Goal: Task Accomplishment & Management: Complete application form

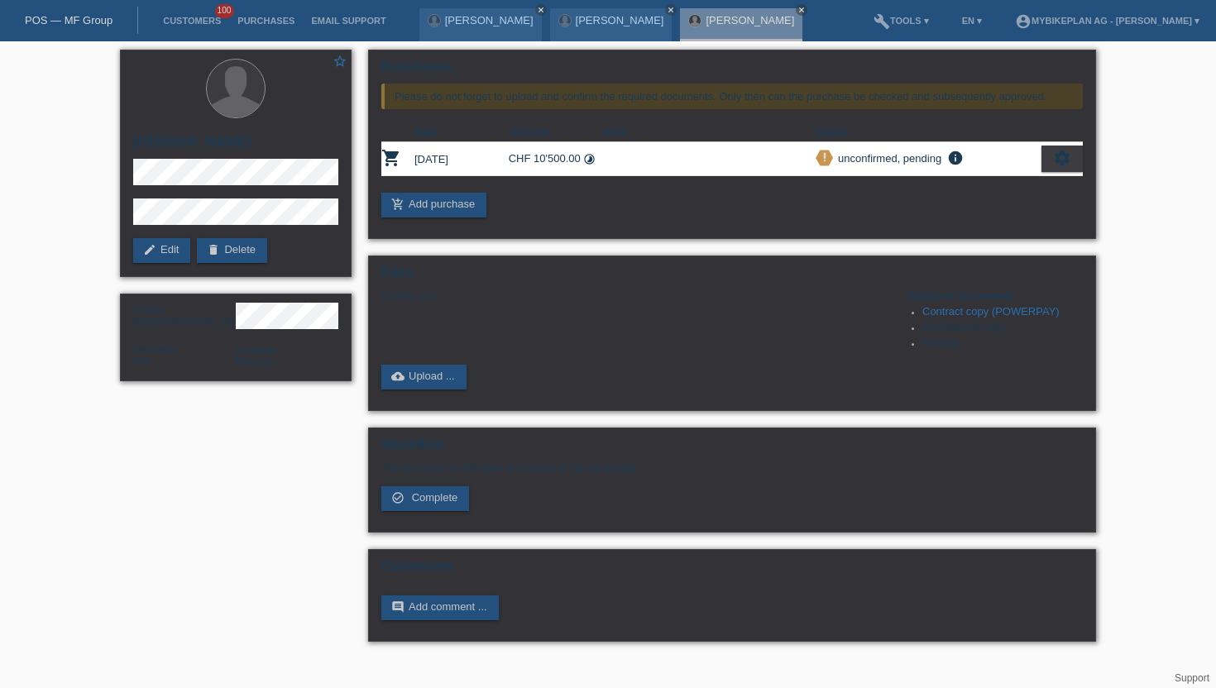
click at [88, 19] on link "POS — MF Group" at bounding box center [69, 20] width 88 height 12
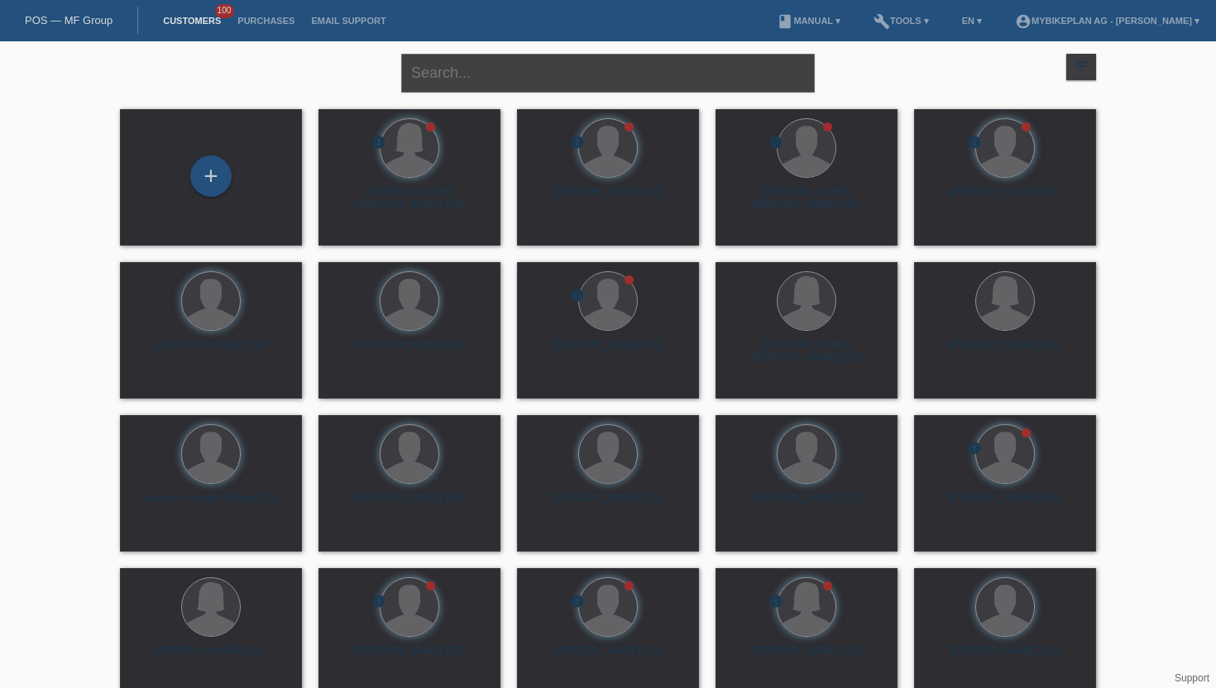
click at [451, 84] on input "text" at bounding box center [608, 73] width 414 height 39
paste input "[PERSON_NAME]"
type input "[PERSON_NAME]"
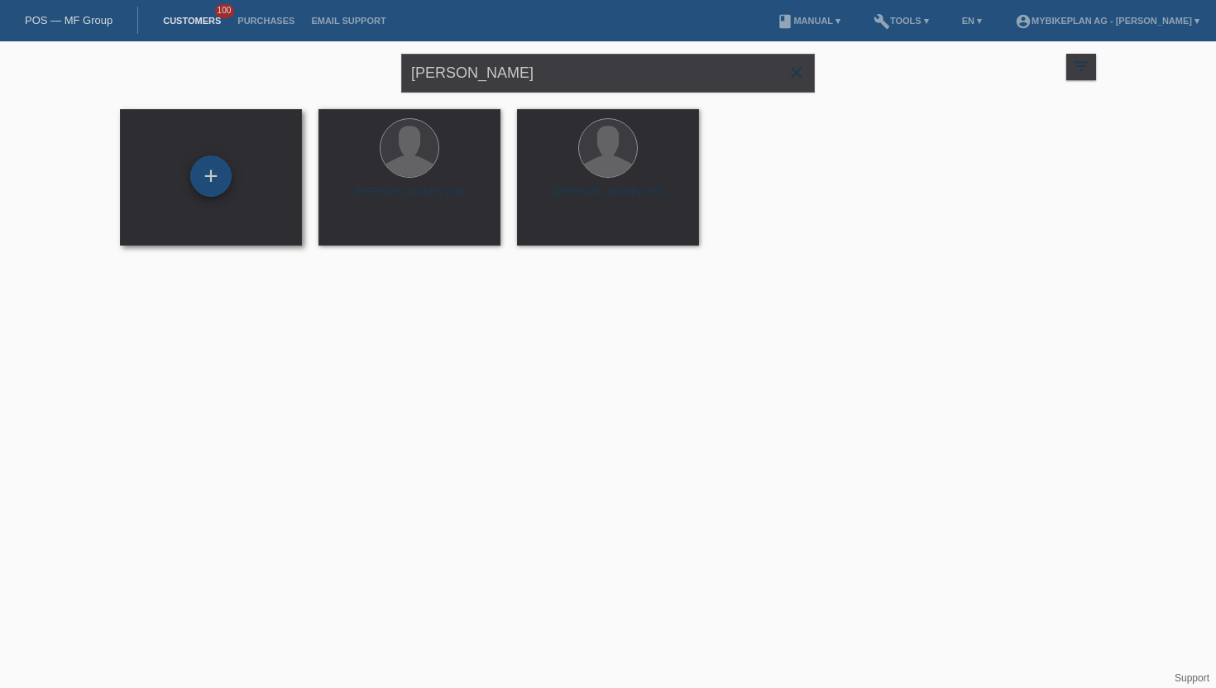
click at [222, 187] on div "+" at bounding box center [210, 176] width 41 height 41
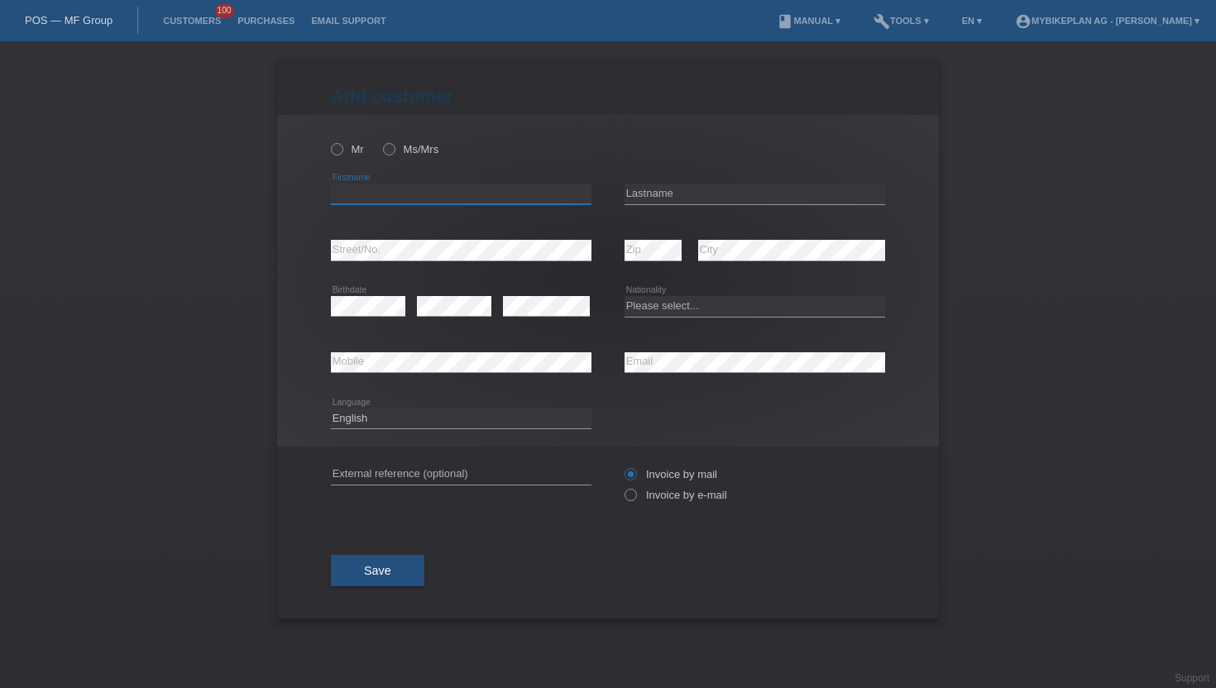
click at [351, 198] on input "text" at bounding box center [461, 194] width 261 height 21
paste input "[PERSON_NAME]"
click at [383, 196] on input "[PERSON_NAME]" at bounding box center [461, 194] width 261 height 21
click at [382, 196] on input "[PERSON_NAME]" at bounding box center [461, 194] width 261 height 21
type input "Erkan"
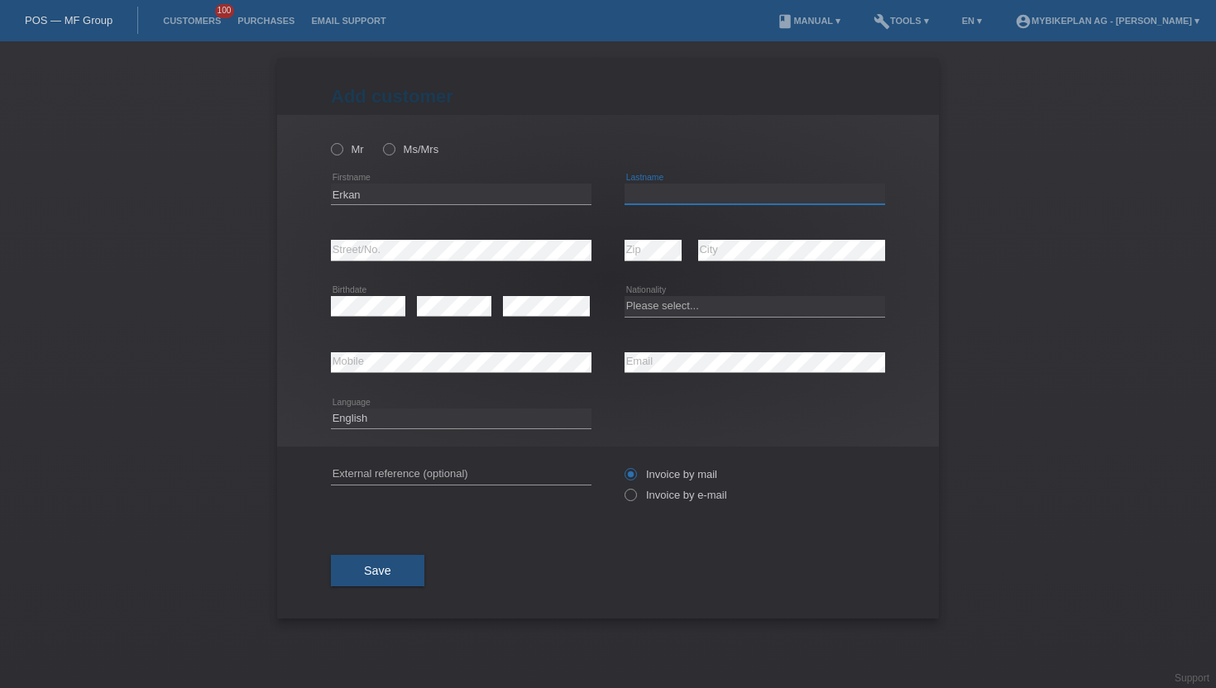
click at [669, 195] on input "text" at bounding box center [755, 194] width 261 height 21
paste input "Yildirim"
type input "Yildirim"
click at [622, 487] on icon at bounding box center [622, 487] width 0 height 0
click at [629, 501] on input "Invoice by e-mail" at bounding box center [630, 499] width 11 height 21
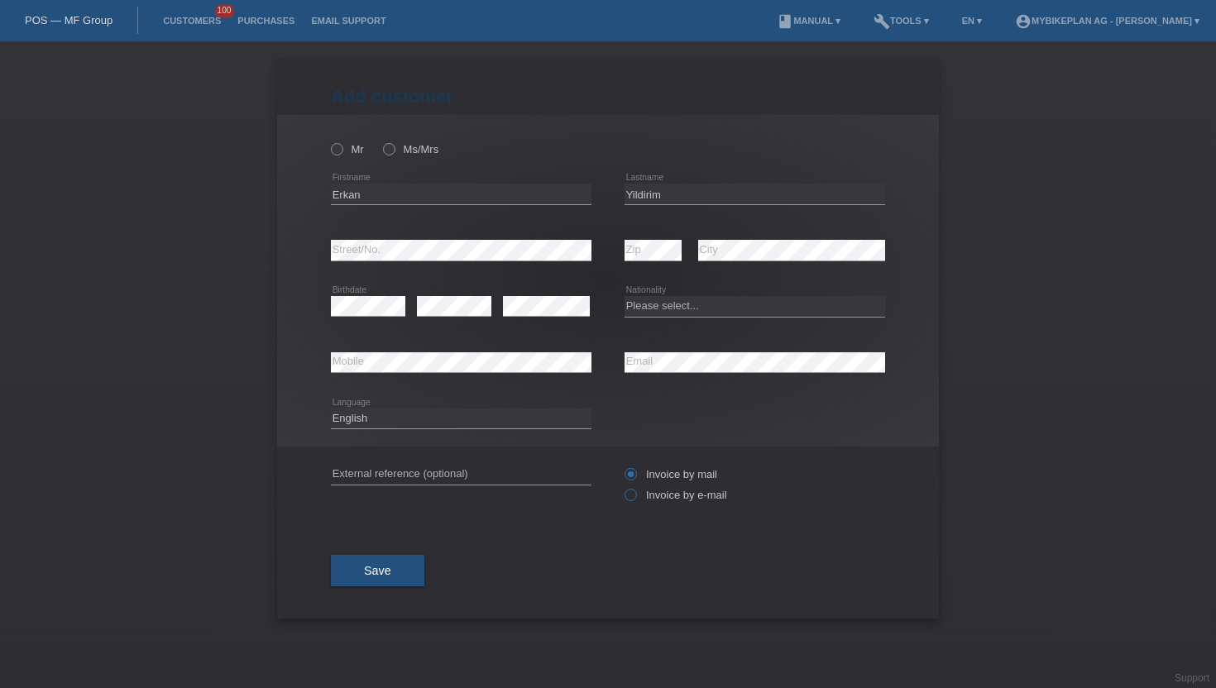
radio input "true"
click at [659, 315] on select "Please select... Switzerland Austria Germany Liechtenstein ------------ Afghani…" at bounding box center [755, 306] width 261 height 20
select select "CH"
click at [625, 297] on select "Please select... Switzerland Austria Germany Liechtenstein ------------ Afghani…" at bounding box center [755, 306] width 261 height 20
click at [387, 424] on select "Deutsch Français Italiano English" at bounding box center [461, 419] width 261 height 20
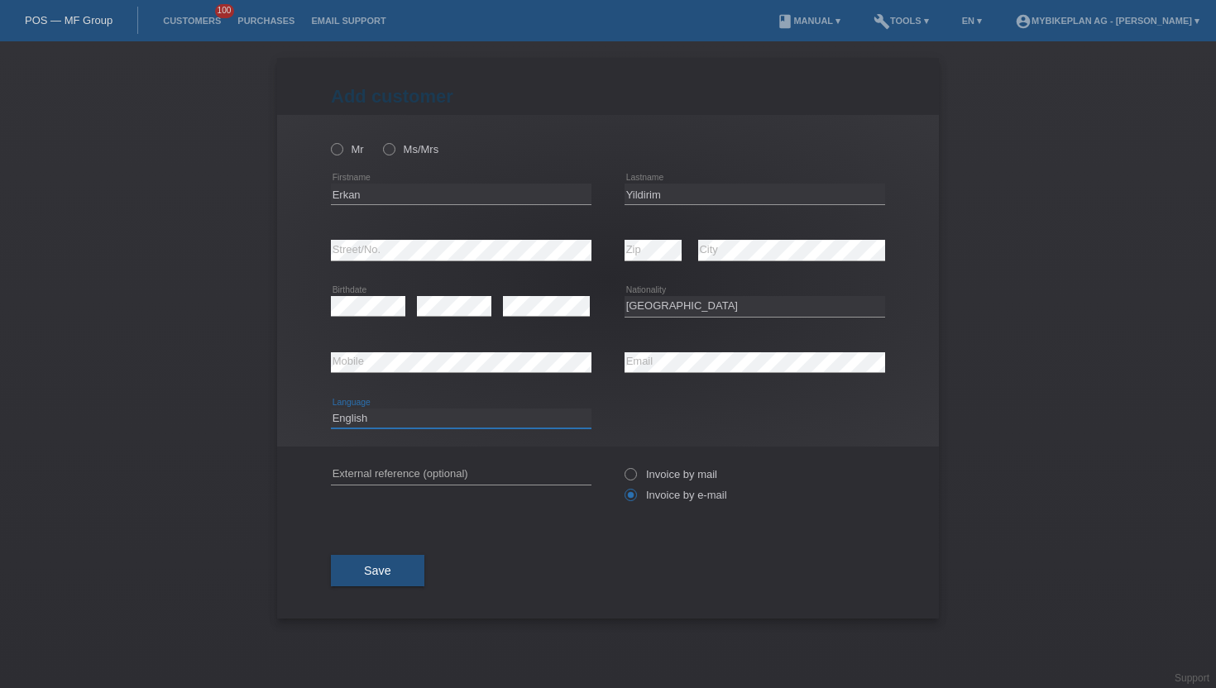
select select "de"
click at [331, 409] on select "Deutsch Français Italiano English" at bounding box center [461, 419] width 261 height 20
click at [328, 141] on icon at bounding box center [328, 141] width 0 height 0
click at [338, 154] on input "Mr" at bounding box center [336, 148] width 11 height 11
radio input "true"
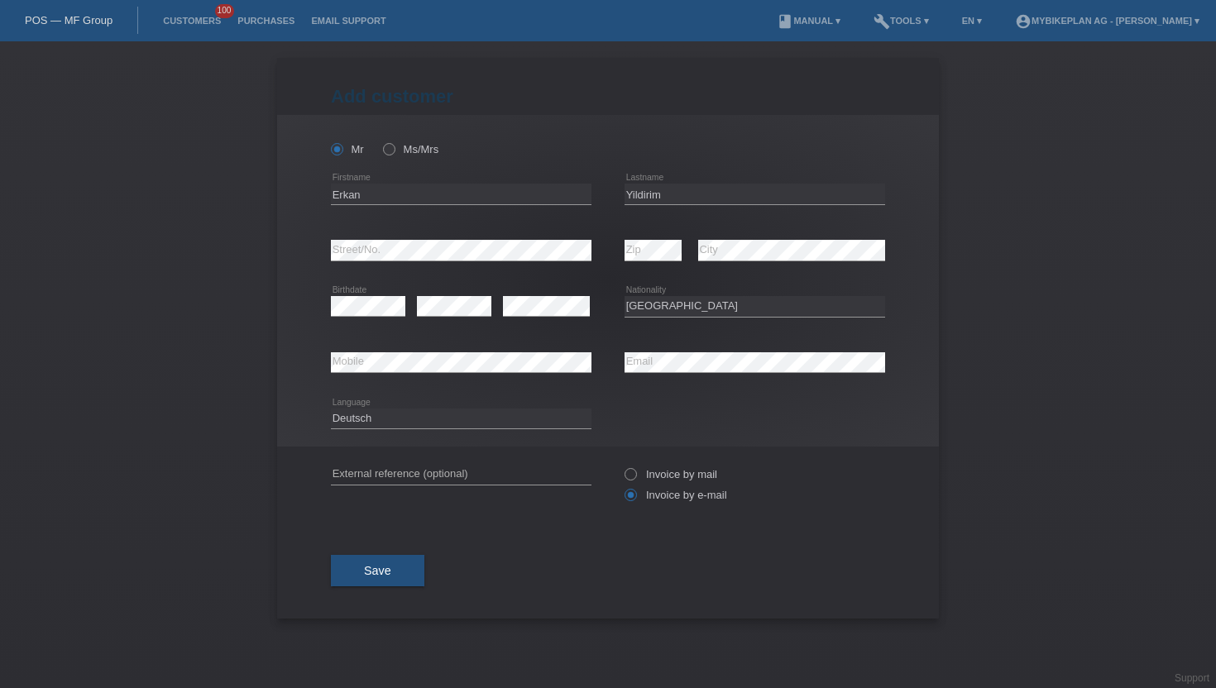
click at [364, 582] on button "Save" at bounding box center [377, 570] width 93 height 31
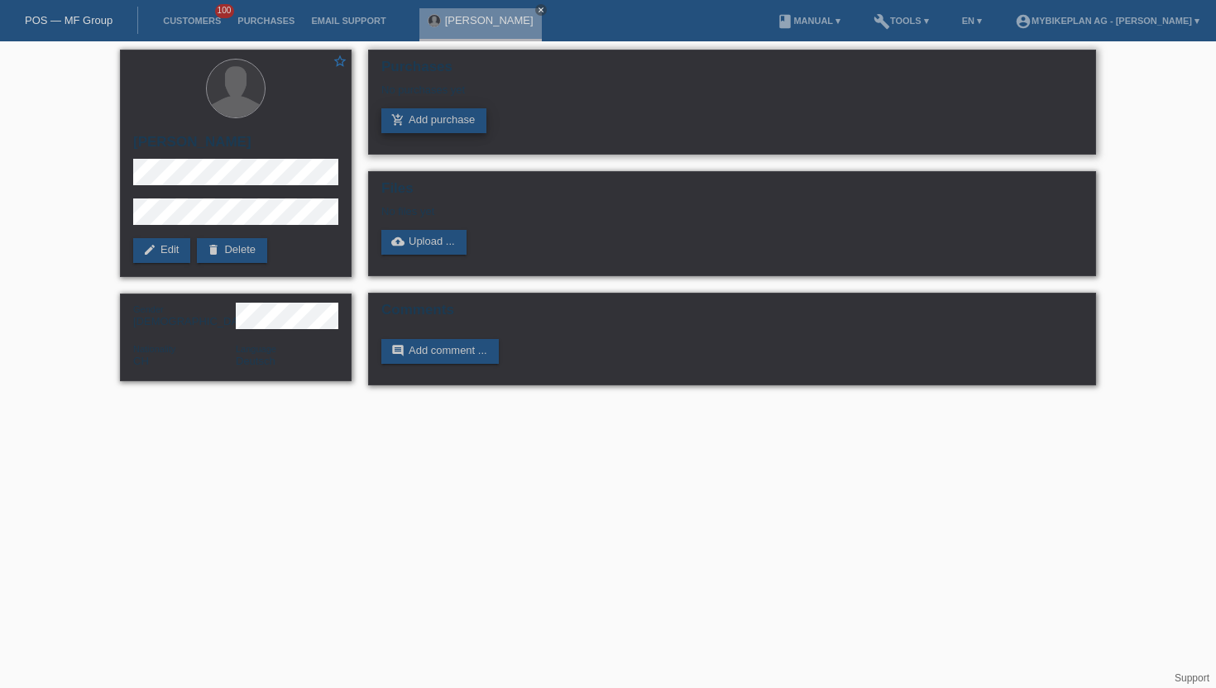
click at [424, 127] on link "add_shopping_cart Add purchase" at bounding box center [433, 120] width 105 height 25
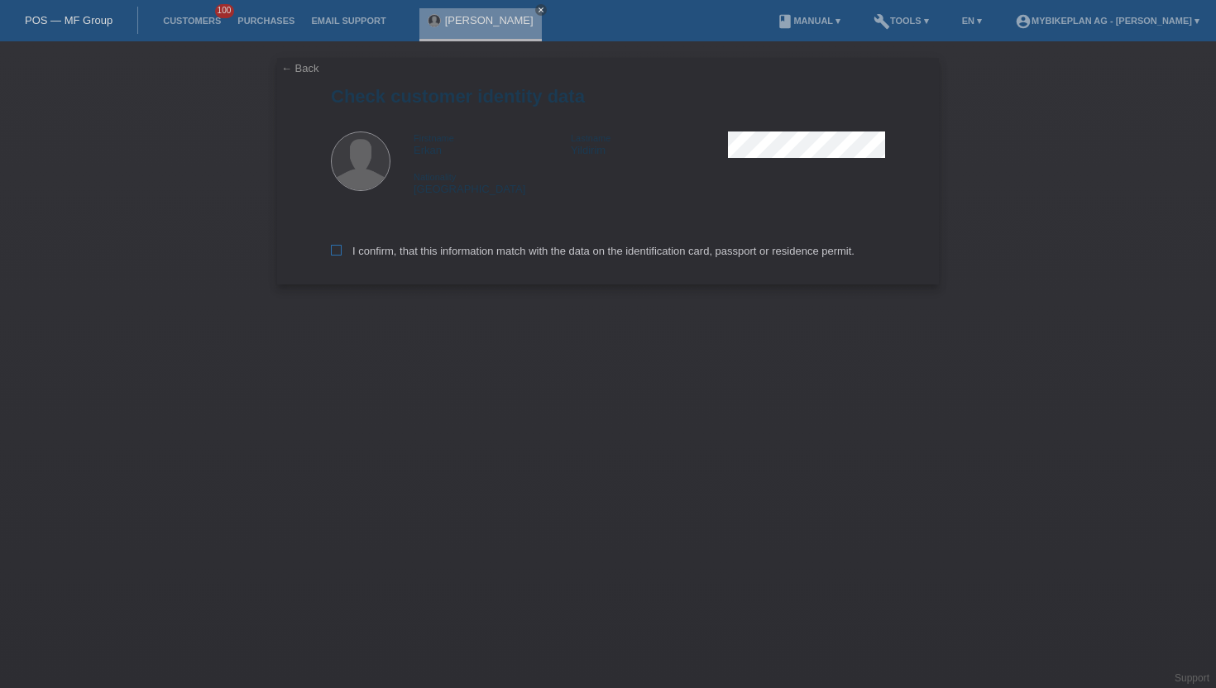
click at [333, 253] on icon at bounding box center [336, 250] width 11 height 11
click at [333, 253] on input "I confirm, that this information match with the data on the identification card…" at bounding box center [336, 250] width 11 height 11
checkbox input "true"
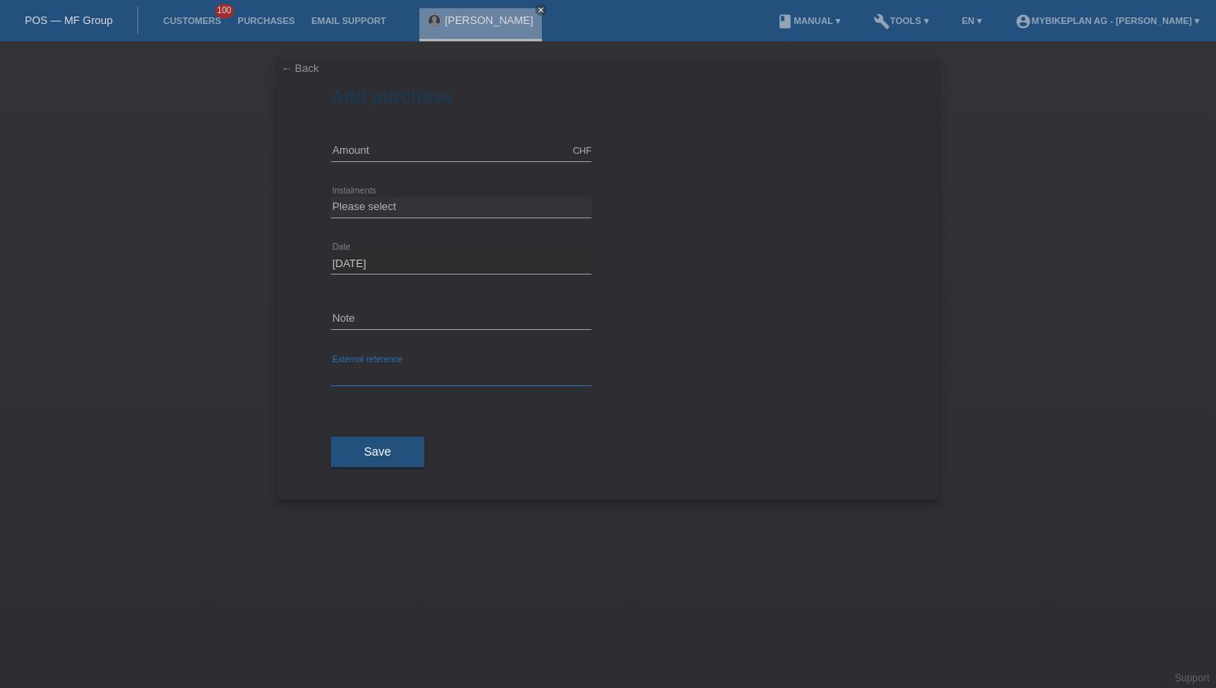
click at [363, 375] on input "text" at bounding box center [461, 376] width 261 height 21
paste input "45428600332"
type input "45428600332"
click at [395, 151] on input "text" at bounding box center [461, 151] width 261 height 21
type input "4490.00"
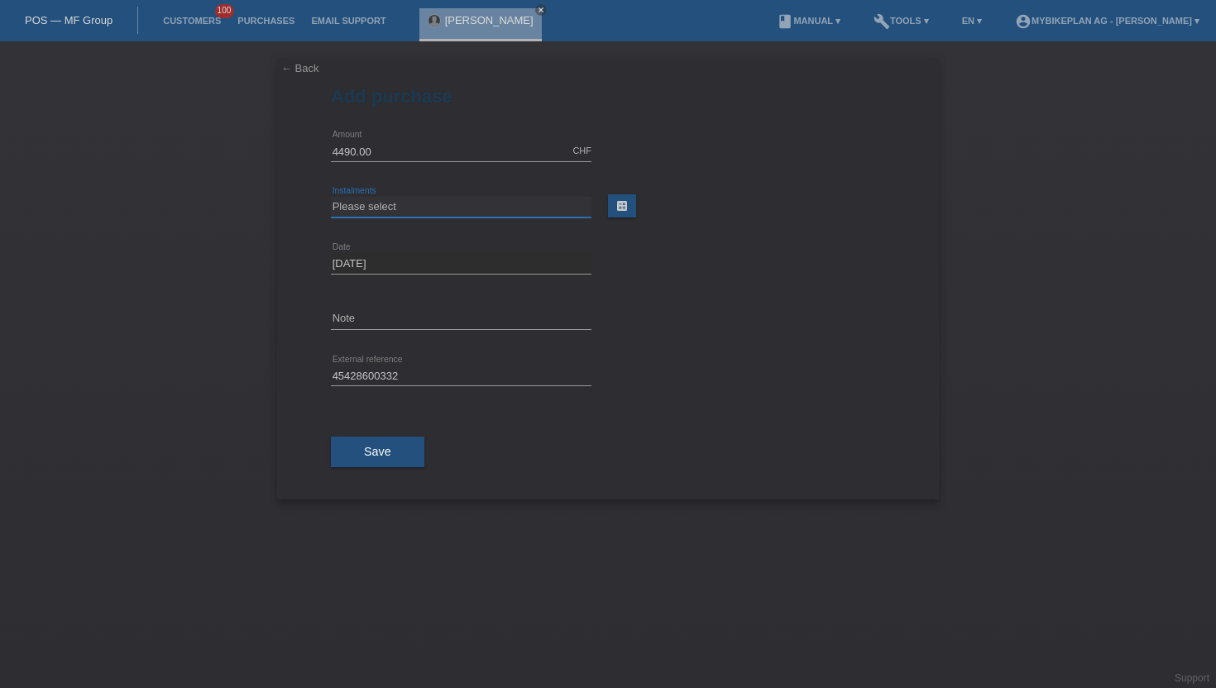
click at [379, 214] on select "Please select 6 instalments 12 instalments 18 instalments 24 instalments 36 ins…" at bounding box center [461, 207] width 261 height 20
select select "487"
click at [331, 197] on select "Please select 6 instalments 12 instalments 18 instalments 24 instalments 36 ins…" at bounding box center [461, 207] width 261 height 20
click at [367, 457] on span "Save" at bounding box center [377, 451] width 27 height 13
